Goal: Communication & Community: Answer question/provide support

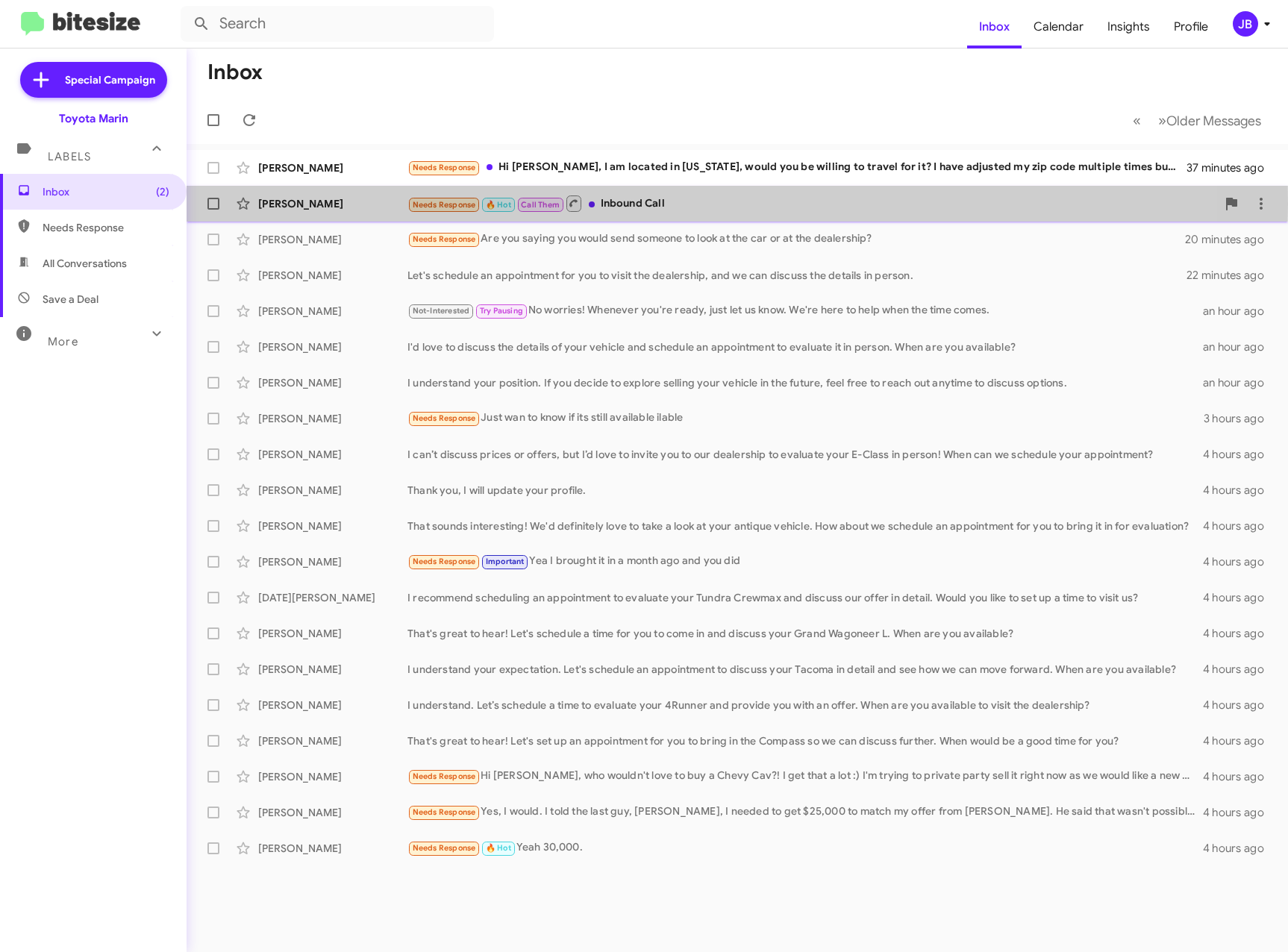
click at [305, 203] on div "[PERSON_NAME]" at bounding box center [333, 203] width 149 height 15
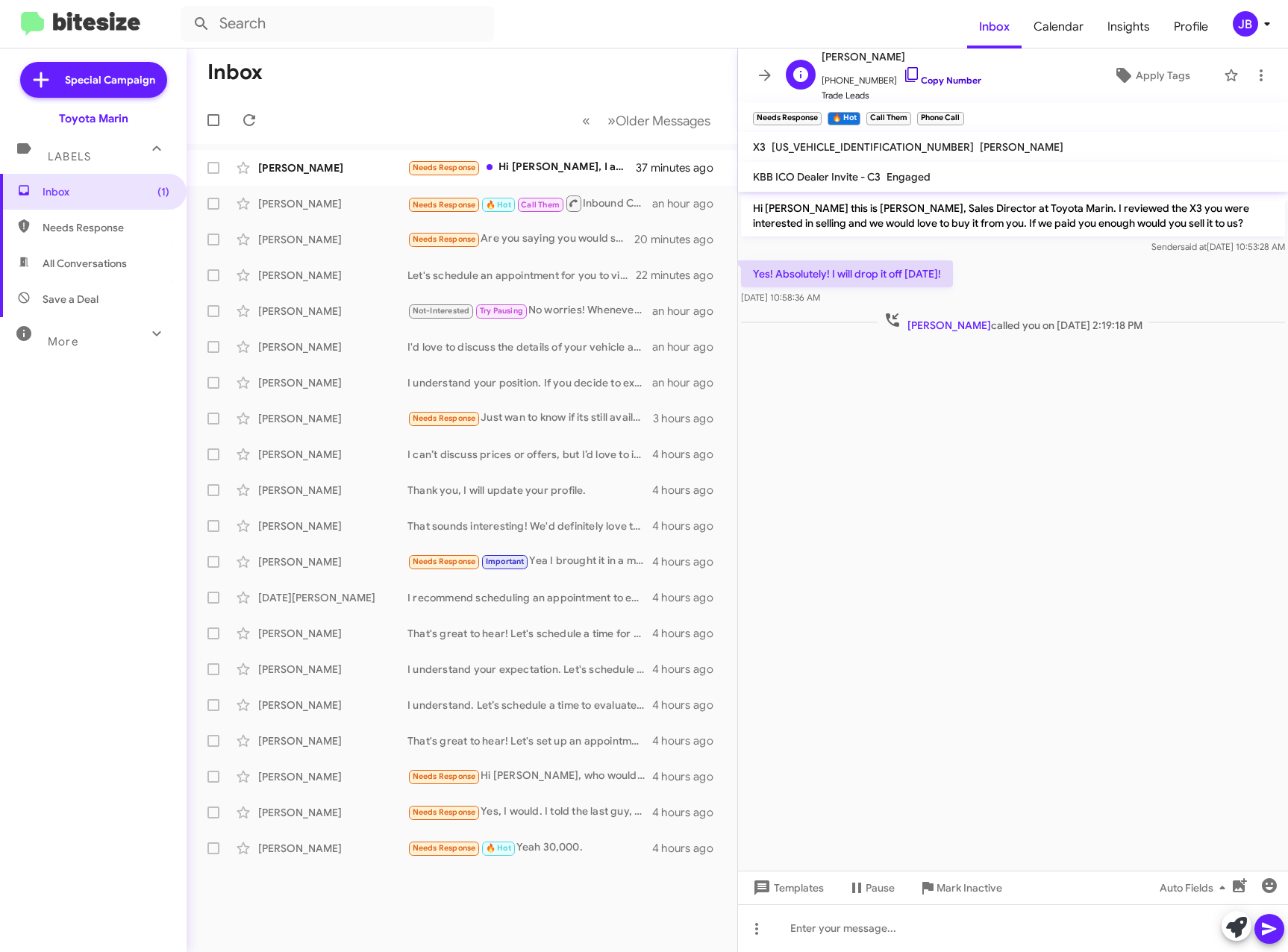
click at [903, 72] on icon at bounding box center [912, 75] width 18 height 18
click at [313, 165] on div "[PERSON_NAME]" at bounding box center [333, 167] width 149 height 15
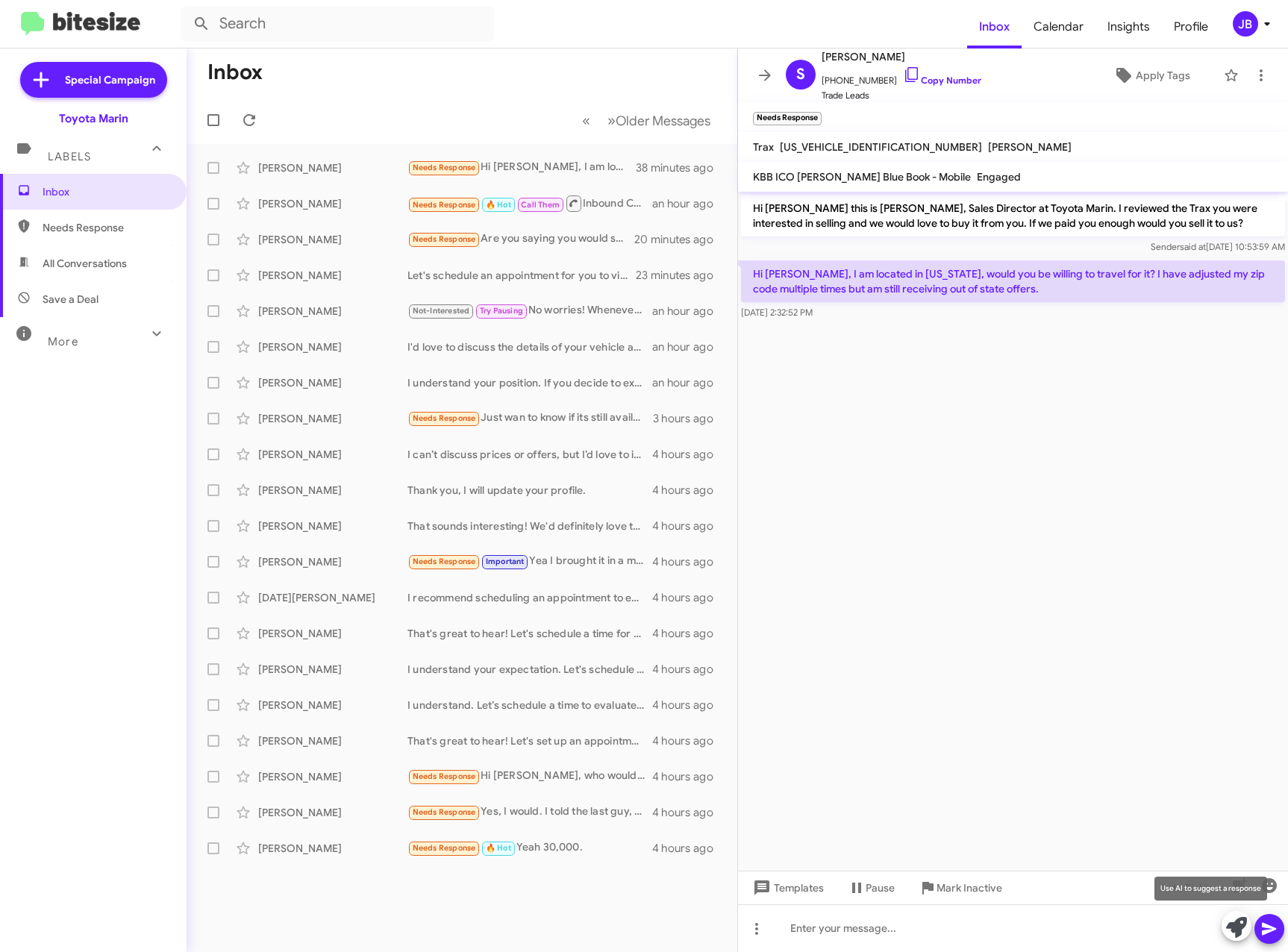
click at [1238, 931] on icon at bounding box center [1236, 928] width 21 height 21
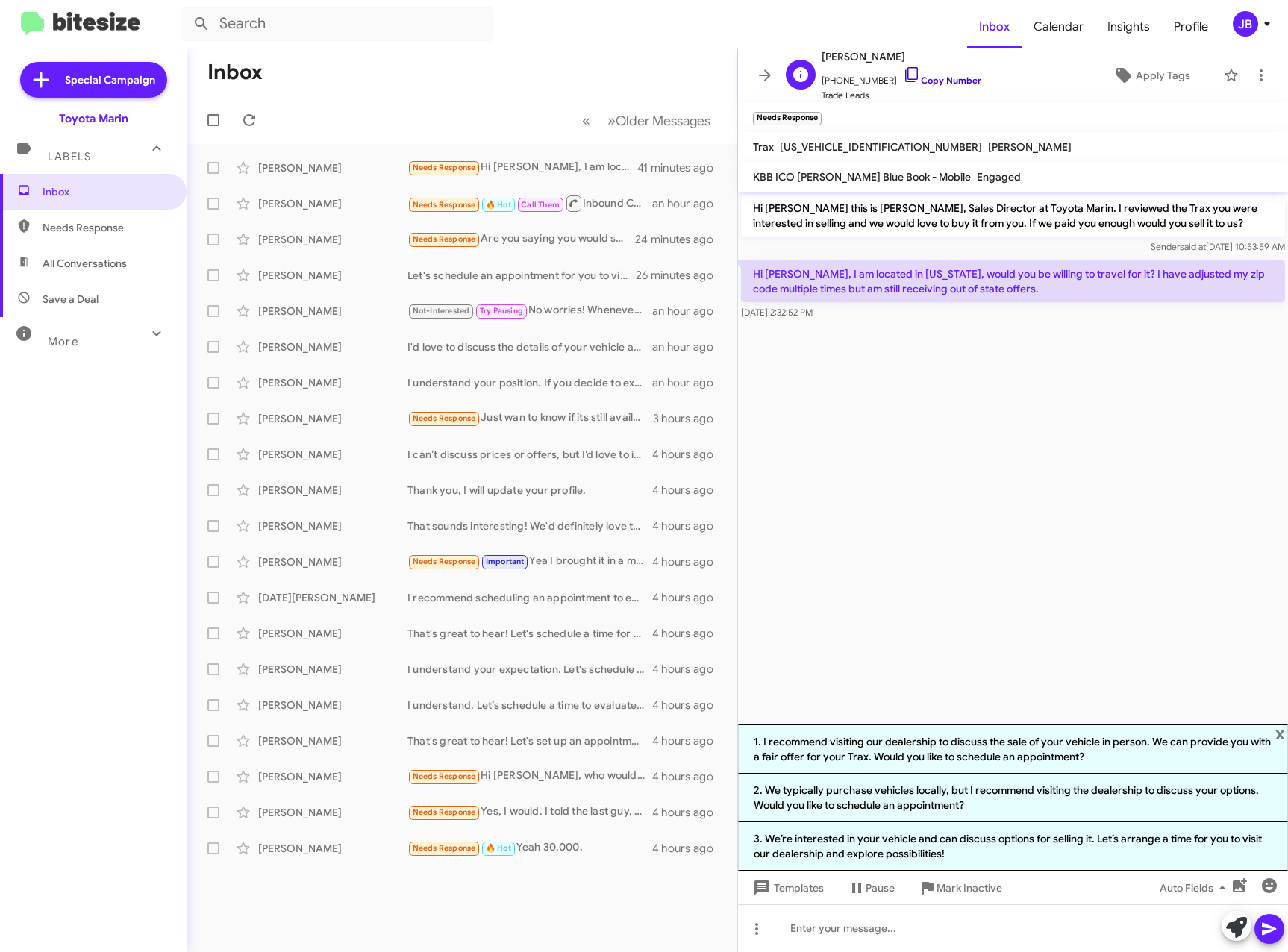
click at [903, 77] on icon at bounding box center [912, 75] width 18 height 18
click at [756, 75] on icon at bounding box center [764, 75] width 18 height 18
